Goal: Find specific page/section: Find specific page/section

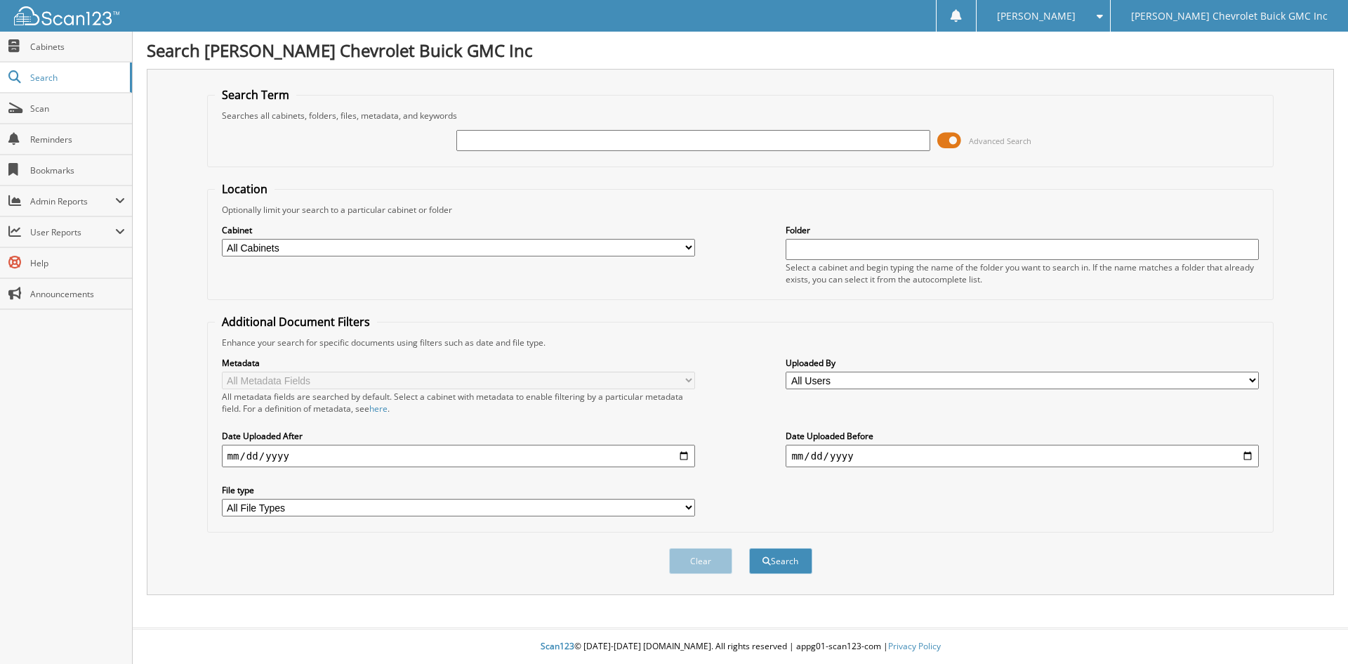
click at [475, 136] on input "text" at bounding box center [692, 140] width 473 height 21
type input "203950"
click at [776, 562] on button "Search" at bounding box center [780, 561] width 63 height 26
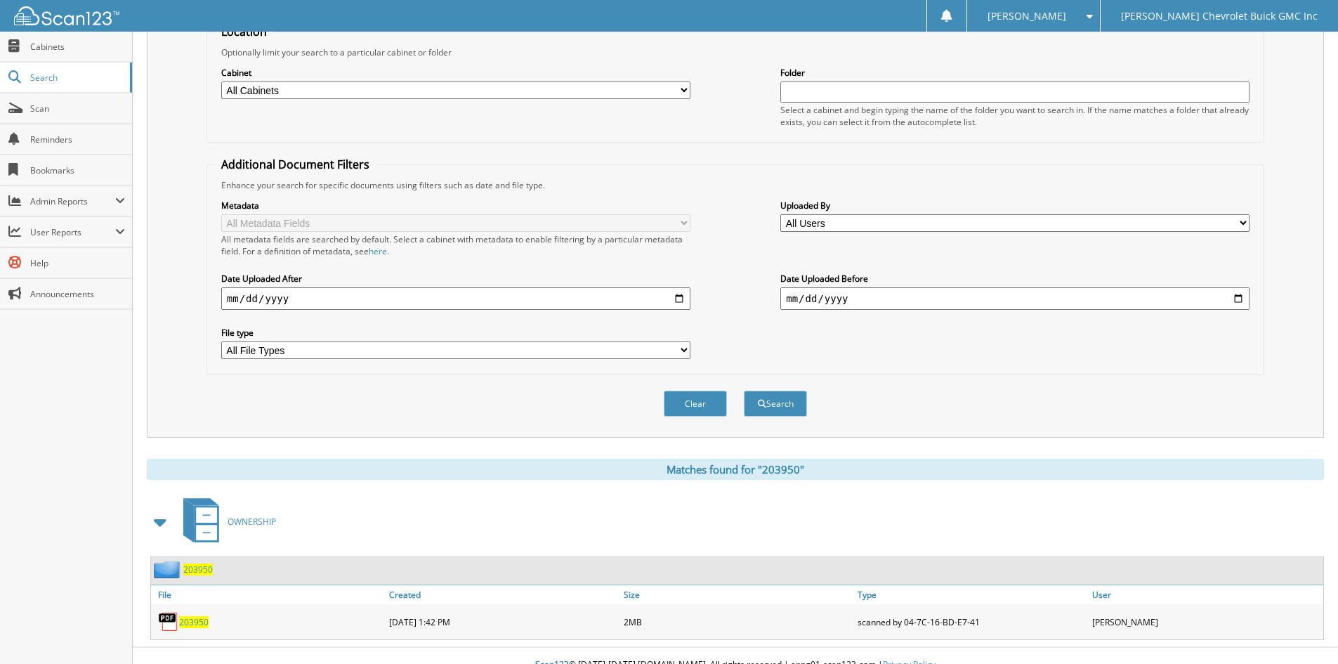
scroll to position [176, 0]
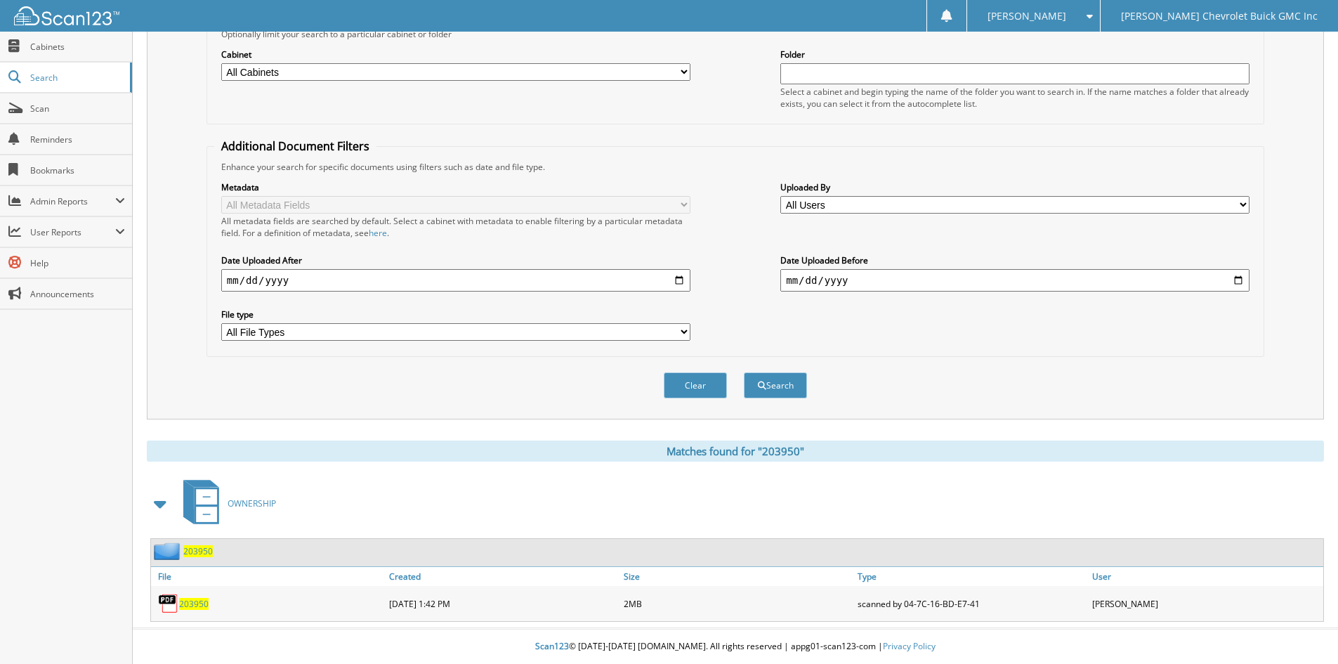
click at [209, 507] on icon at bounding box center [206, 513] width 21 height 15
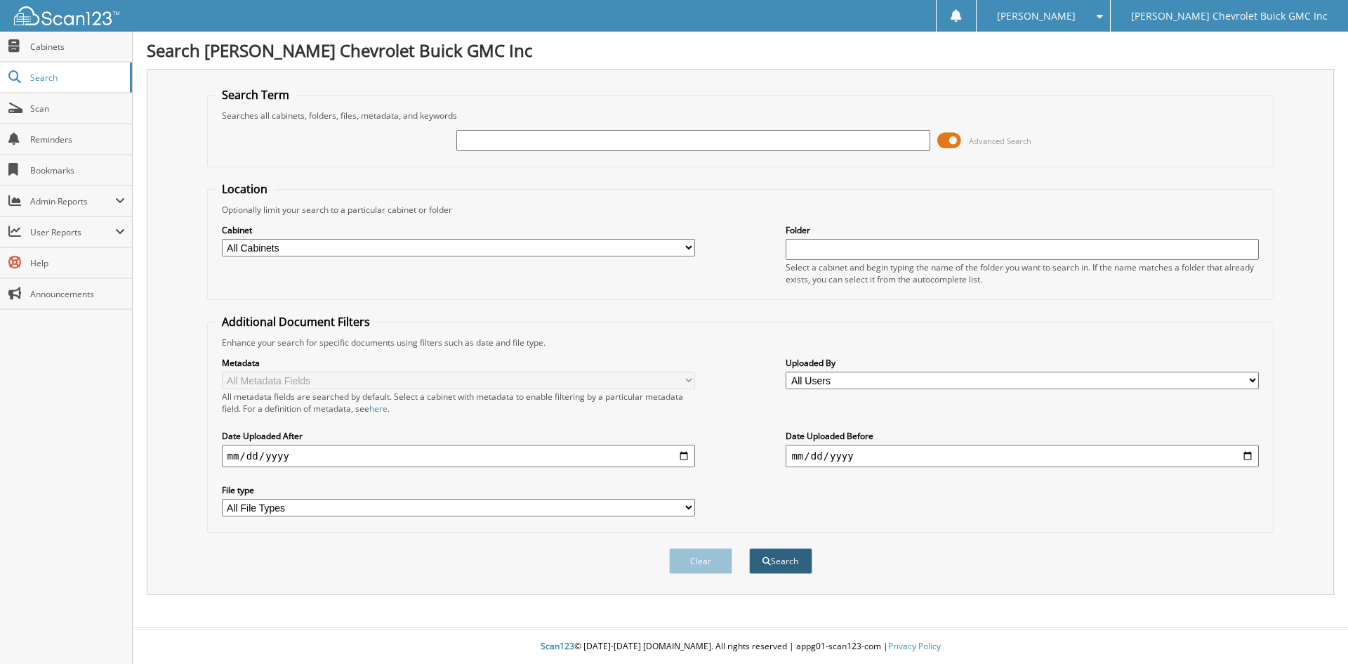
click at [783, 568] on button "Search" at bounding box center [780, 561] width 63 height 26
click at [36, 48] on span "Cabinets" at bounding box center [77, 47] width 95 height 12
